Goal: Task Accomplishment & Management: Use online tool/utility

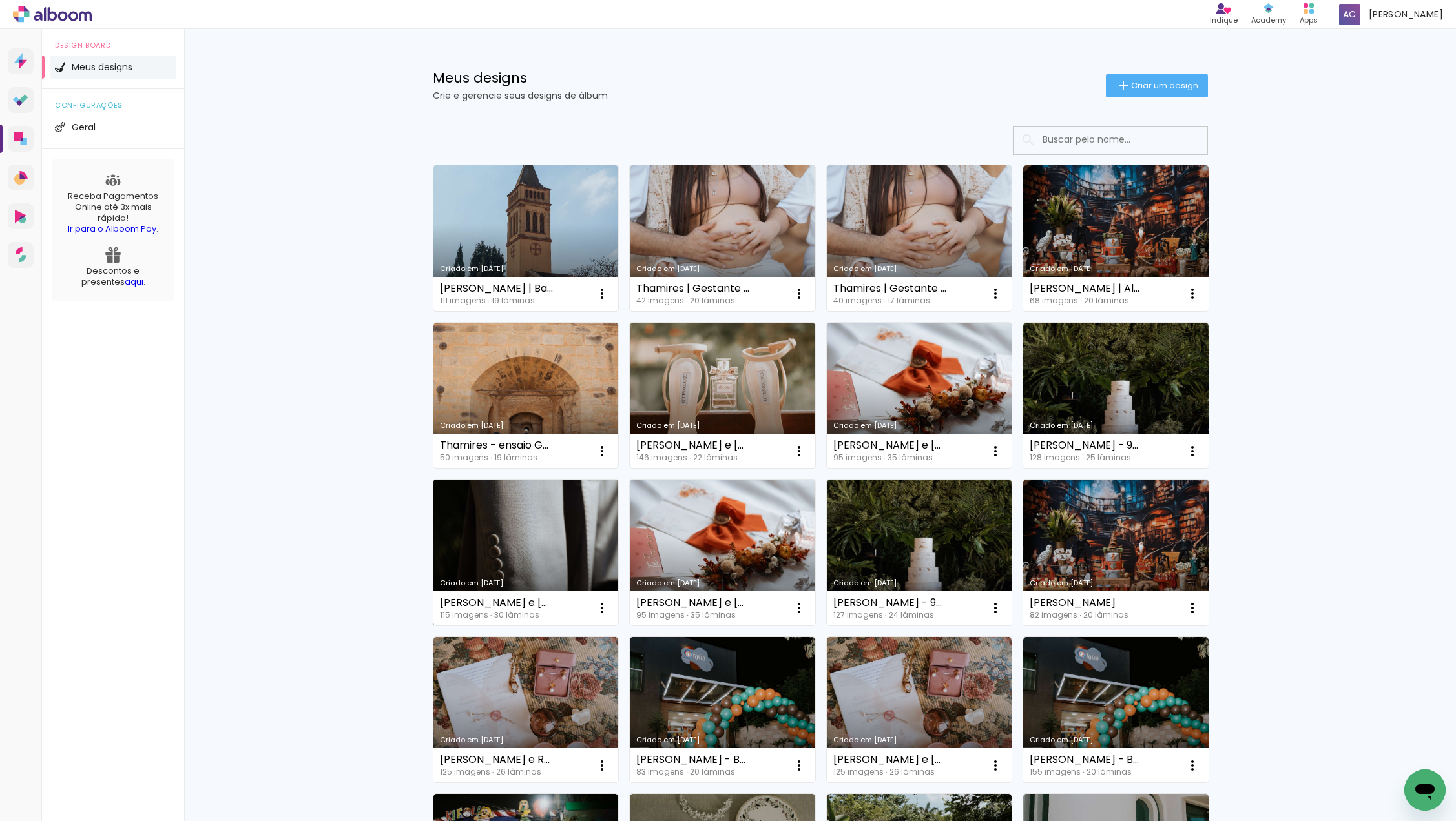
click at [590, 553] on link "Criado em [DATE]" at bounding box center [525, 552] width 185 height 146
